Goal: Navigation & Orientation: Find specific page/section

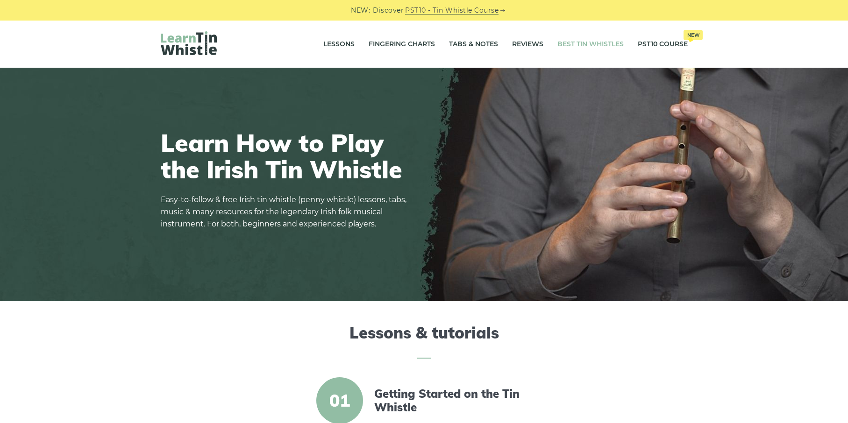
click at [597, 33] on link "Best Tin Whistles" at bounding box center [590, 44] width 66 height 23
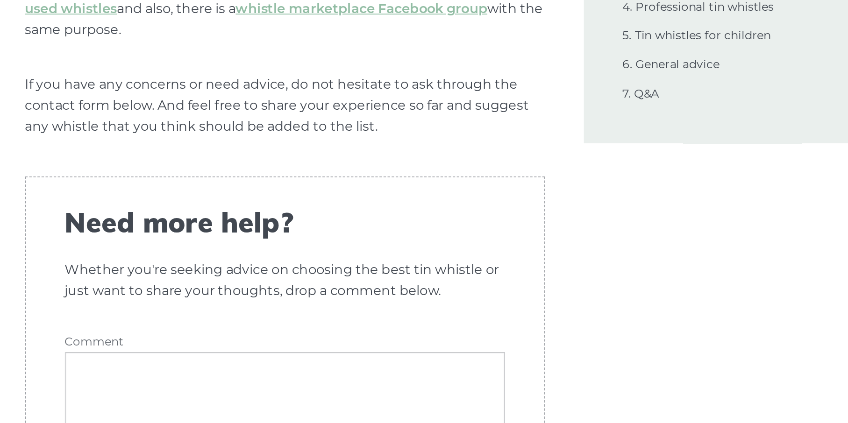
scroll to position [21577, 0]
